Goal: Task Accomplishment & Management: Use online tool/utility

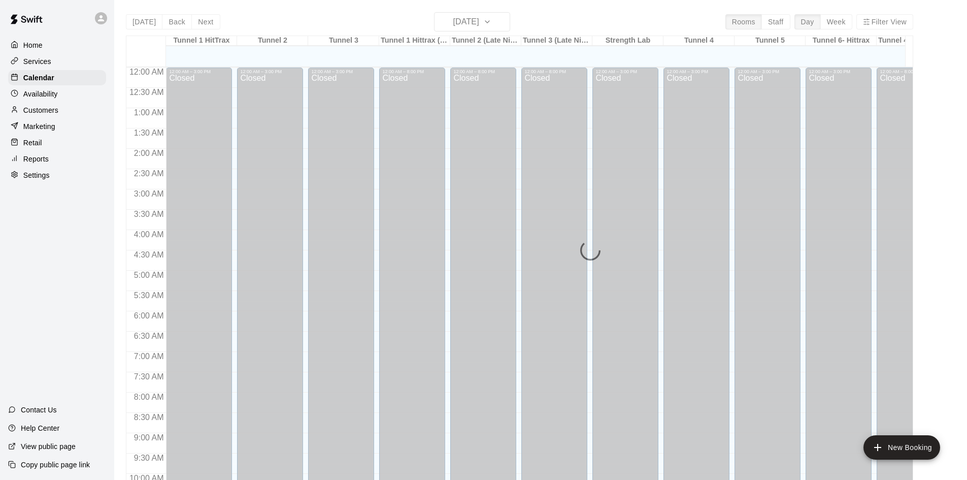
scroll to position [520, 0]
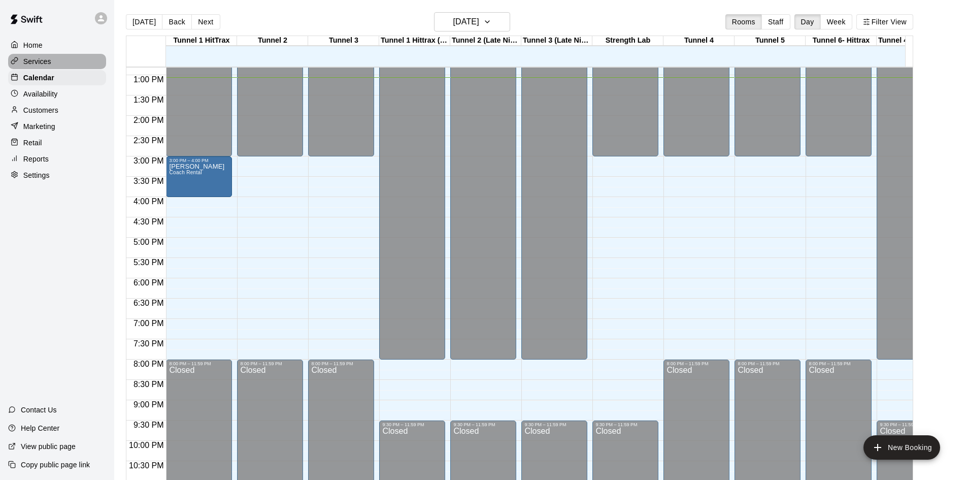
click at [38, 62] on p "Services" at bounding box center [37, 61] width 28 height 10
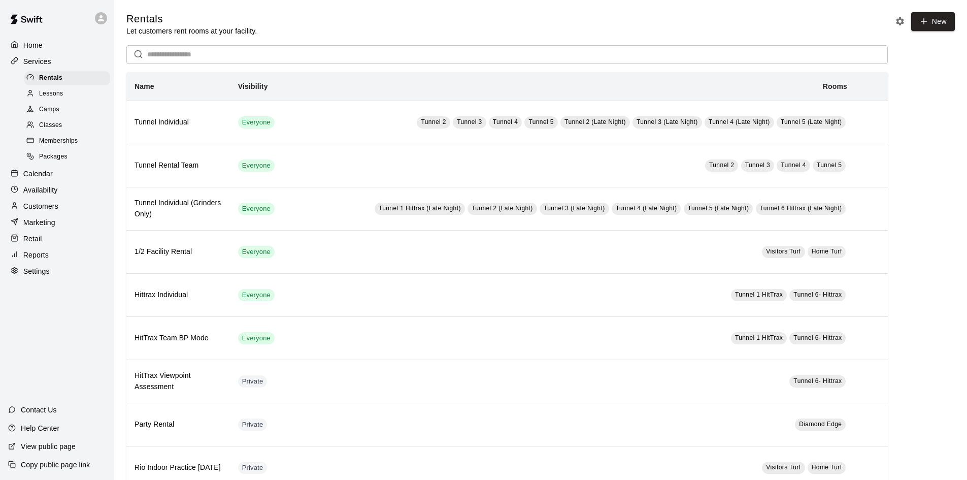
click at [51, 94] on span "Lessons" at bounding box center [51, 94] width 24 height 10
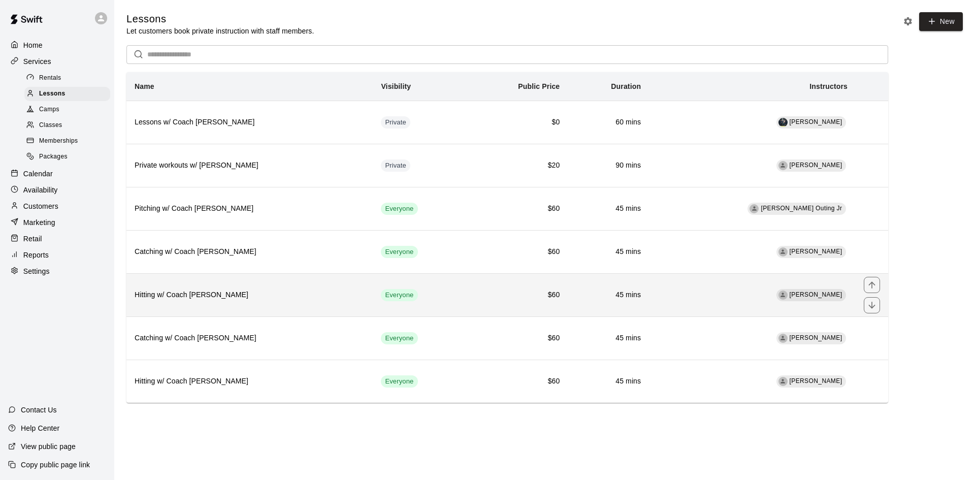
click at [475, 292] on h6 "$60" at bounding box center [517, 294] width 86 height 11
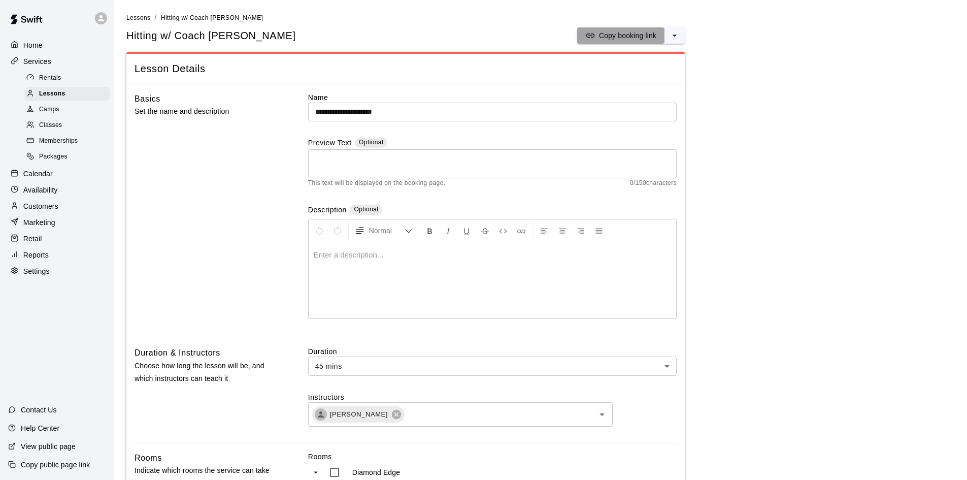
click at [640, 33] on p "Copy booking link" at bounding box center [627, 35] width 57 height 10
